Goal: Check status: Check status

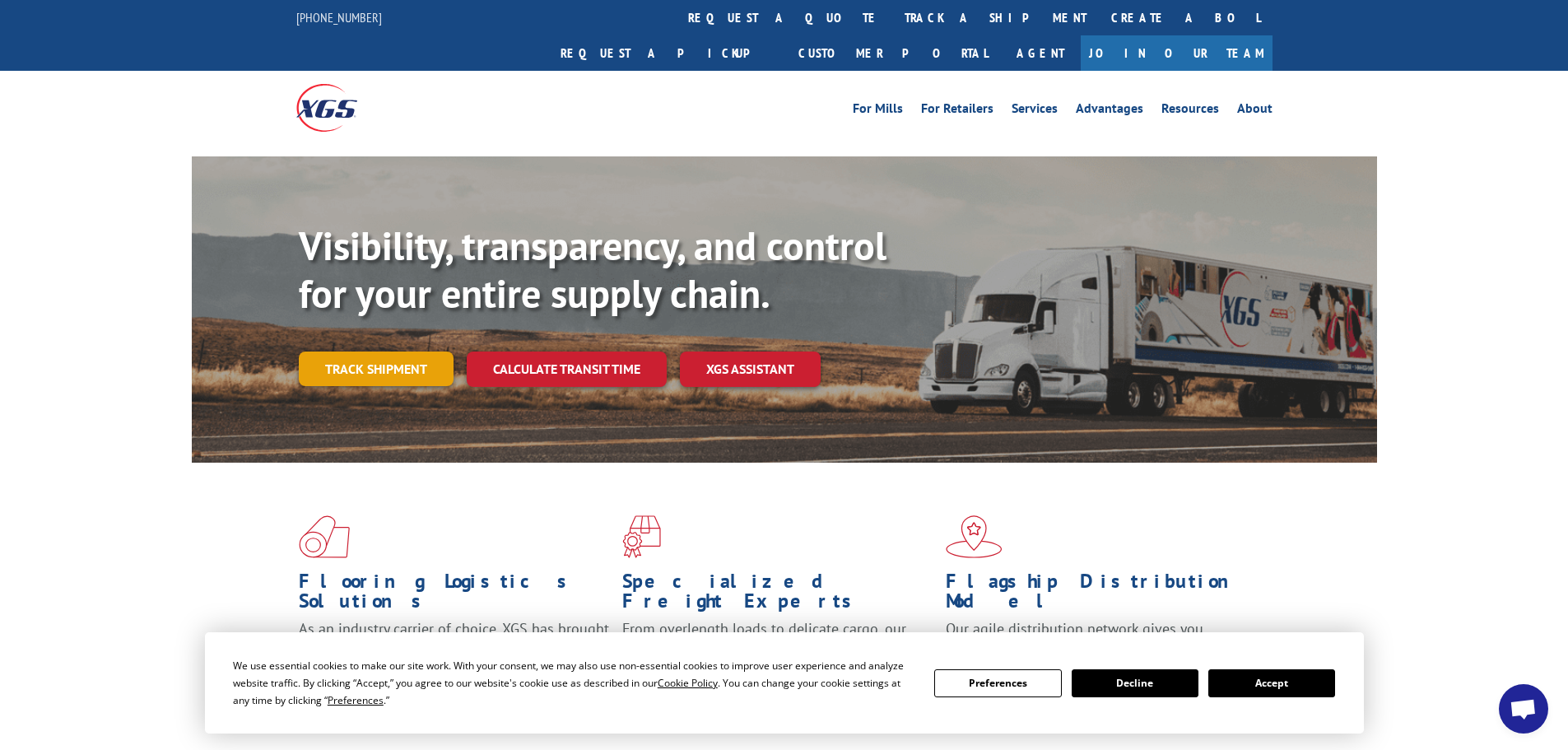
click at [398, 351] on link "Track shipment" at bounding box center [376, 369] width 155 height 35
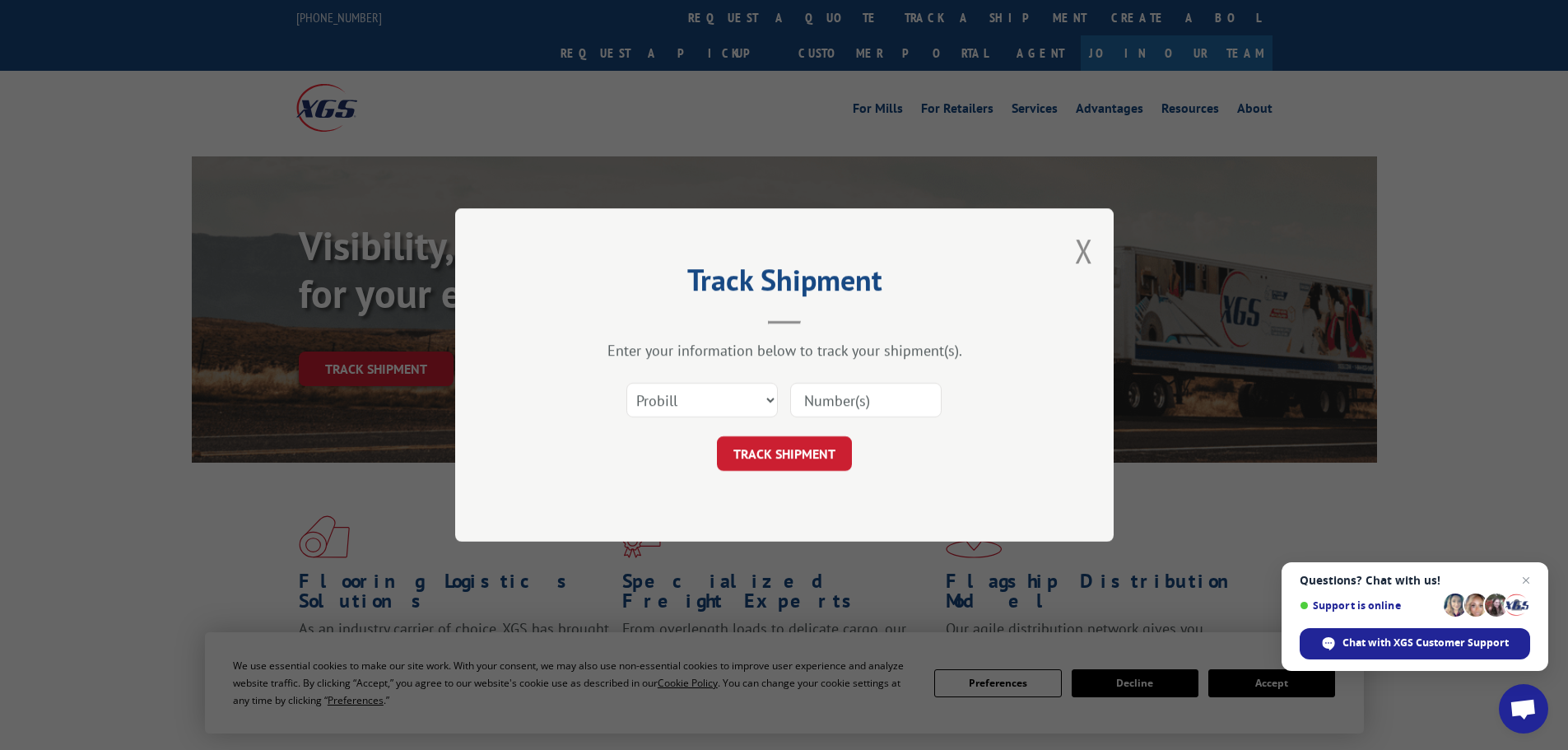
click at [861, 394] on input at bounding box center [866, 400] width 152 height 35
paste input "XPRESS GLOBAL SYSTEMS - Pro # 15339863"
click at [866, 399] on input "XPRESS GLOBAL SYSTEMS - Pro # 15339863" at bounding box center [866, 400] width 152 height 35
click at [861, 398] on input "XPRESS GLOBAL SYSTEMS - Pro # 15339863" at bounding box center [866, 400] width 152 height 35
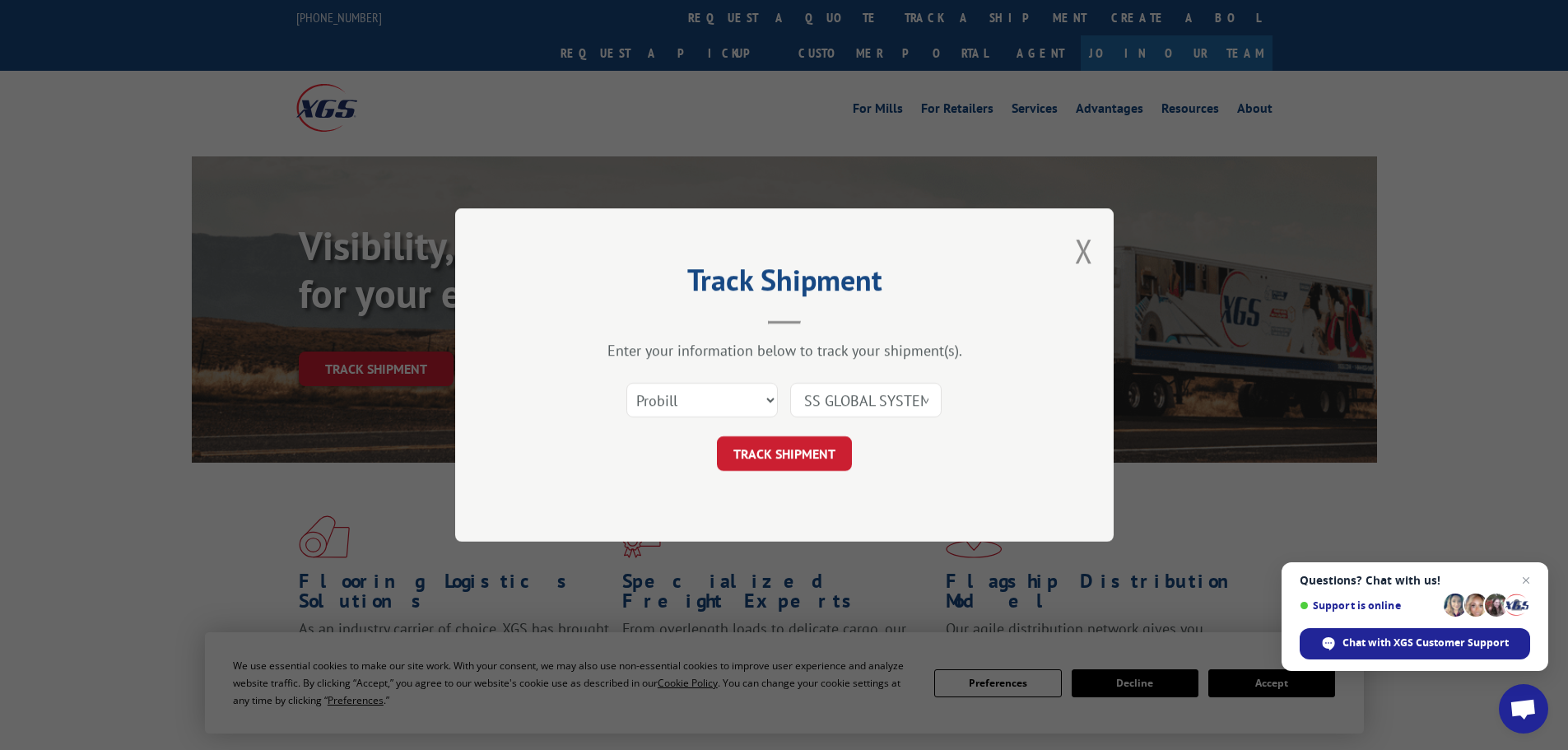
scroll to position [0, 0]
drag, startPoint x: 861, startPoint y: 402, endPoint x: 732, endPoint y: 385, distance: 130.1
click at [758, 402] on div "Select category... Probill BOL PO XPRESS GLOBAL SYSTEMS - Pro # 15339863" at bounding box center [784, 400] width 494 height 55
type input "15339863"
click at [806, 450] on button "TRACK SHIPMENT" at bounding box center [784, 454] width 135 height 35
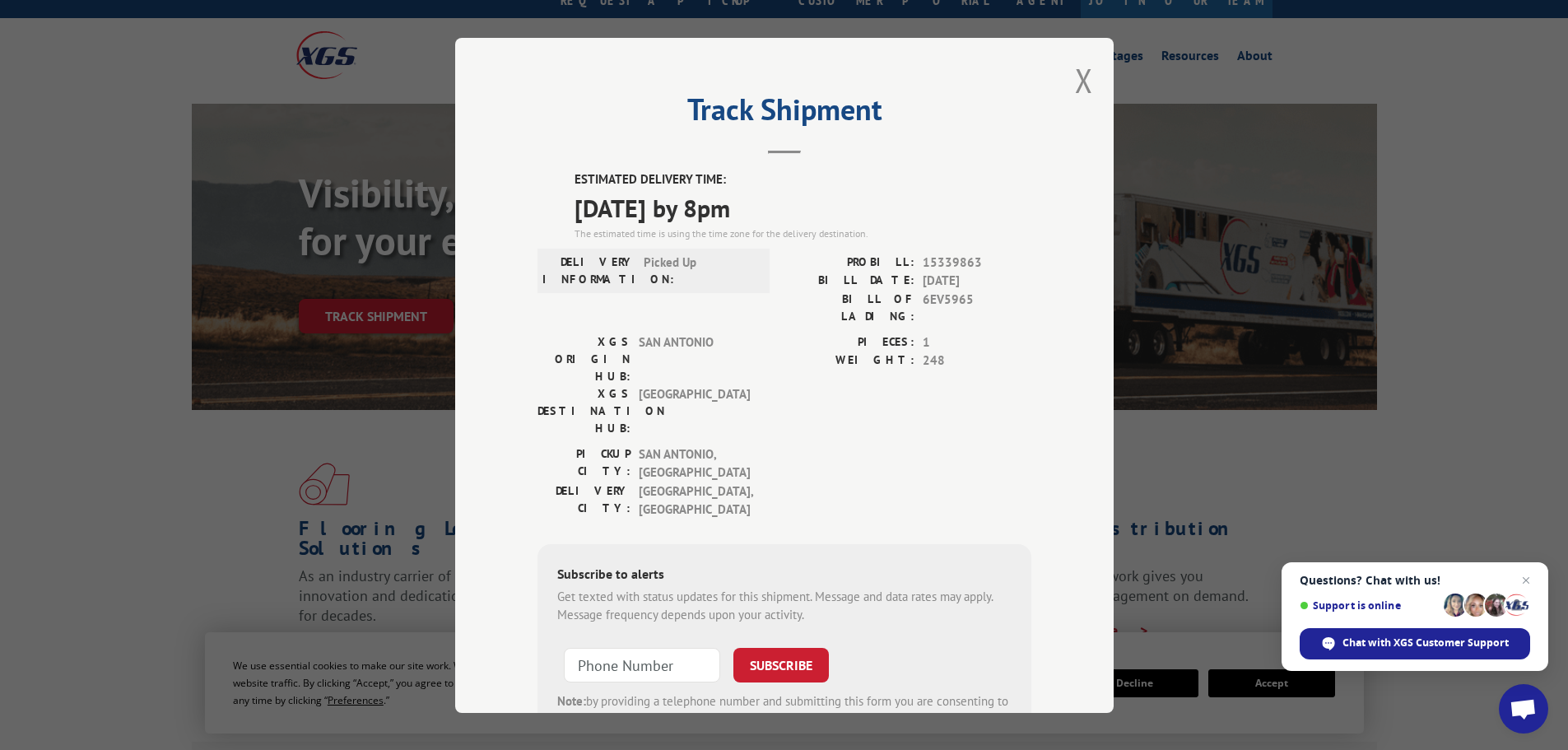
scroll to position [82, 0]
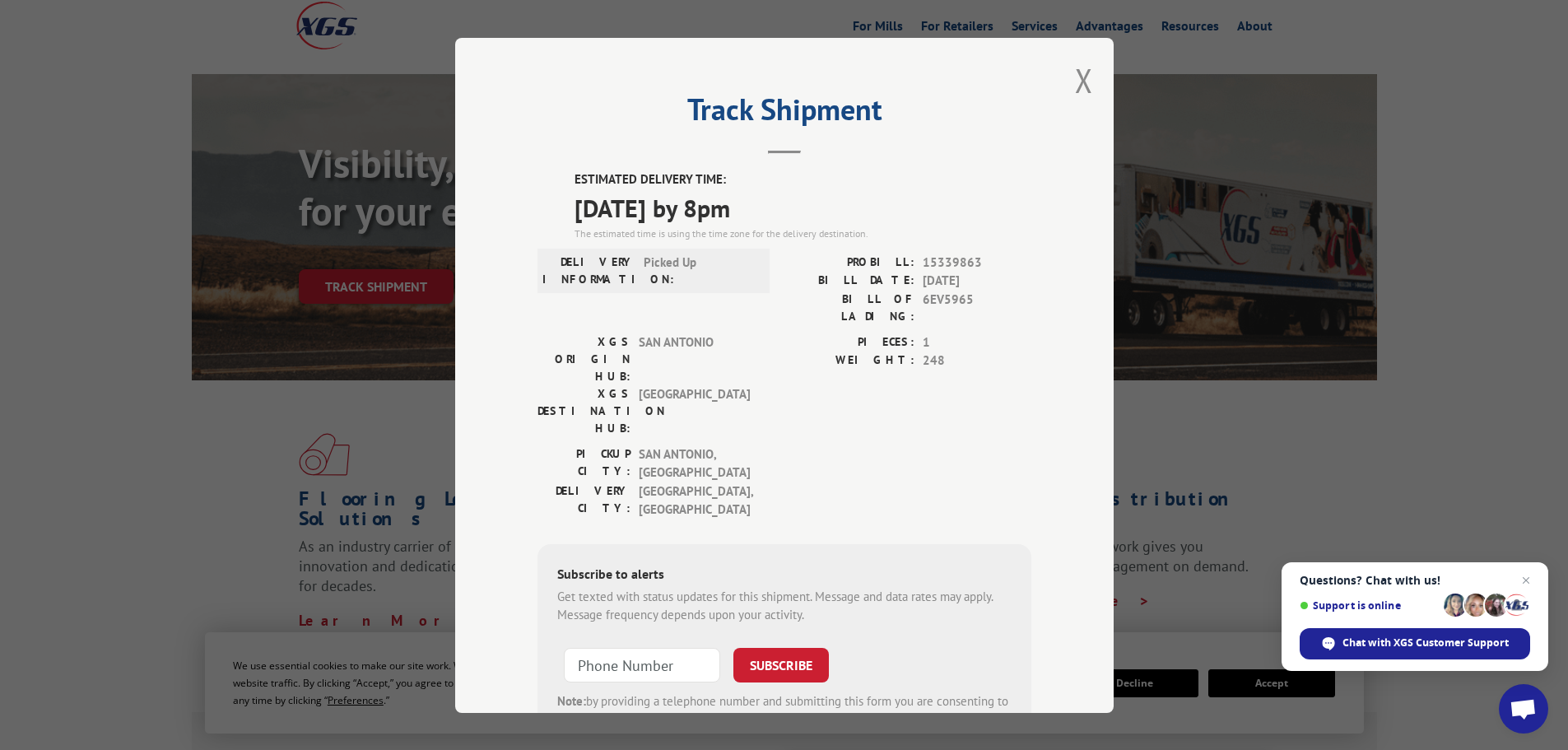
drag, startPoint x: 1309, startPoint y: 402, endPoint x: 1313, endPoint y: 411, distance: 9.8
click at [1310, 402] on div "Track Shipment ESTIMATED DELIVERY TIME: [DATE] by 8pm The estimated time is usi…" at bounding box center [784, 375] width 1568 height 750
click at [1076, 79] on button "Close modal" at bounding box center [1084, 80] width 18 height 44
